Goal: Learn about a topic

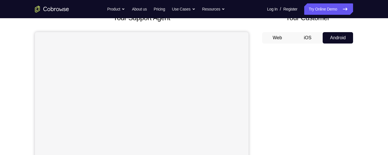
scroll to position [22, 0]
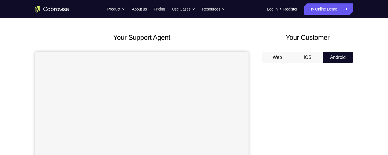
click at [307, 59] on button "iOS" at bounding box center [308, 57] width 30 height 11
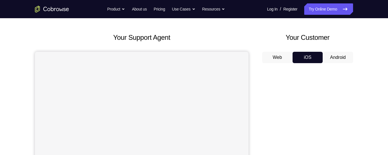
click at [278, 58] on button "Web" at bounding box center [277, 57] width 30 height 11
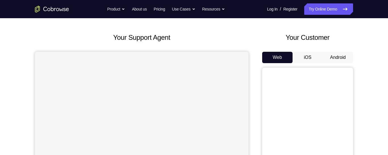
click at [340, 55] on button "Android" at bounding box center [338, 57] width 30 height 11
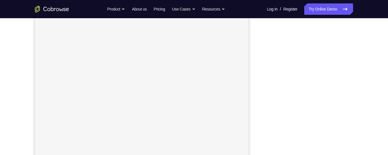
scroll to position [75, 0]
click at [355, 53] on div "Your Support Agent Your Customer Web iOS Android Next Steps We’d be happy to gi…" at bounding box center [194, 130] width 364 height 375
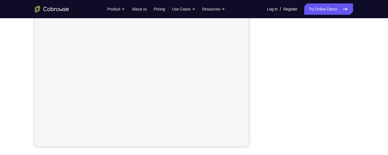
click at [261, 145] on div "Your Support Agent Your Customer Web iOS Android" at bounding box center [194, 42] width 318 height 210
